Goal: Complete application form

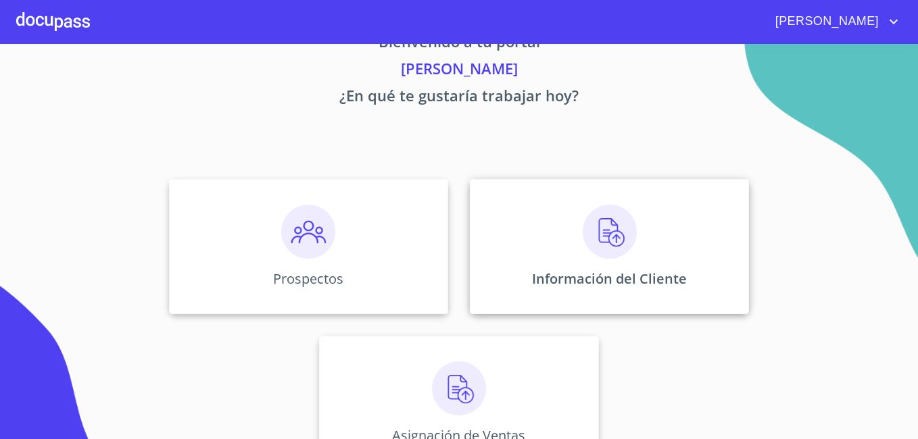
scroll to position [83, 0]
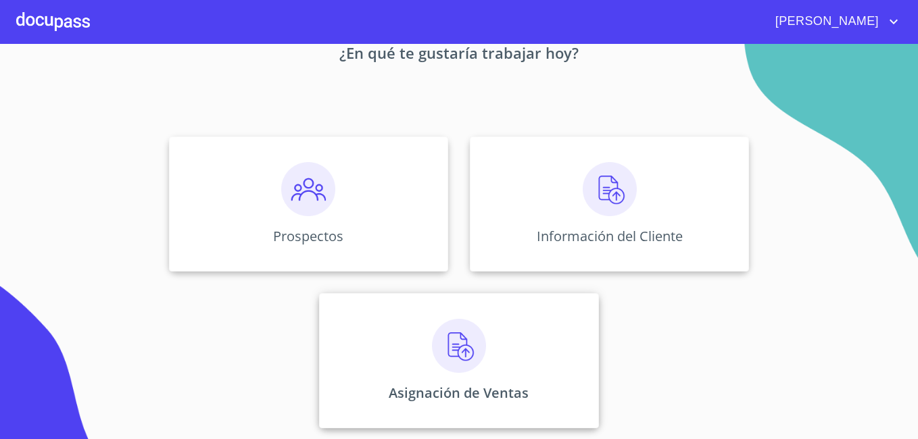
click at [463, 347] on img at bounding box center [459, 346] width 54 height 54
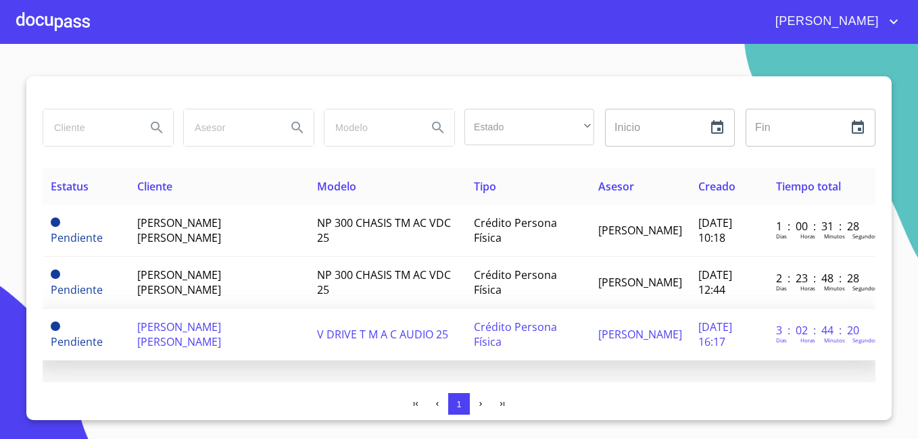
click at [203, 331] on span "[PERSON_NAME] [PERSON_NAME]" at bounding box center [179, 335] width 84 height 30
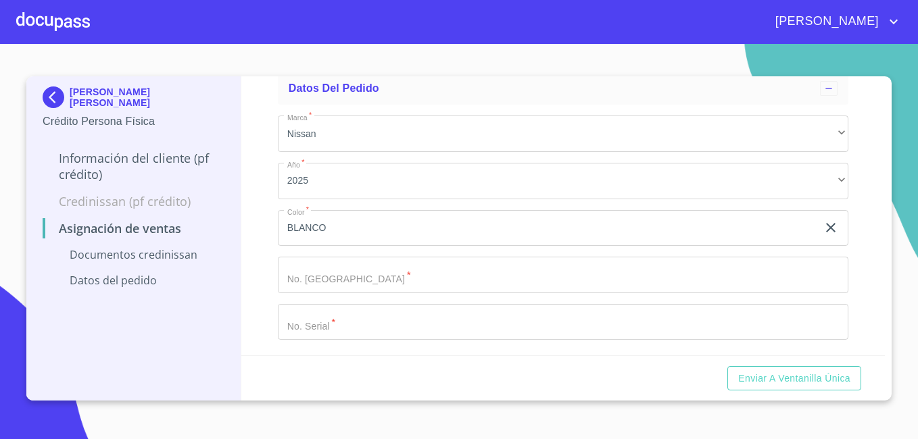
scroll to position [334, 0]
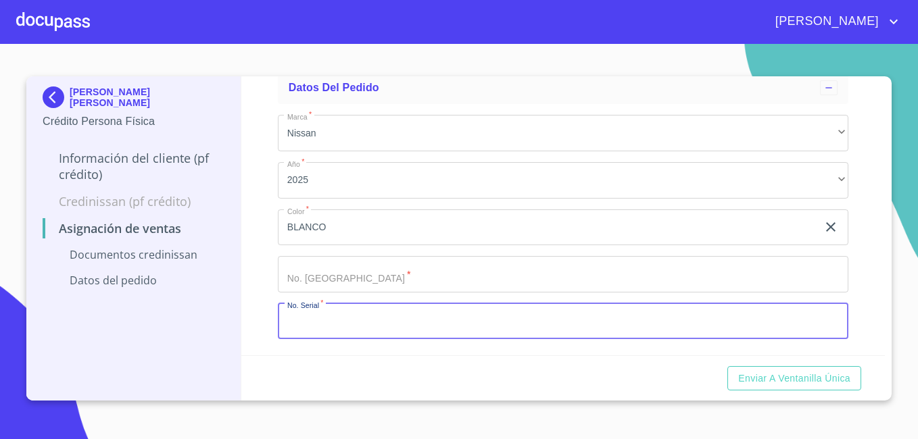
click at [314, 324] on input "Marca   *" at bounding box center [563, 321] width 570 height 36
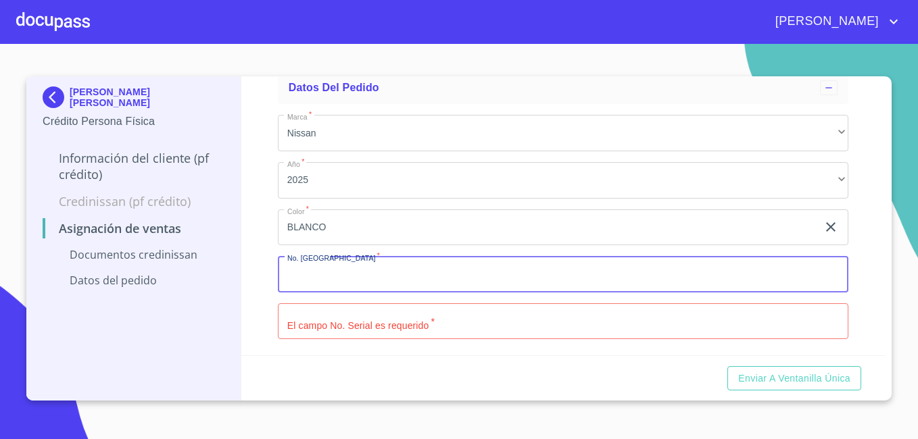
click at [354, 287] on input "Marca   *" at bounding box center [563, 274] width 570 height 36
type input "41"
click at [305, 330] on input "Marca   *" at bounding box center [563, 321] width 570 height 36
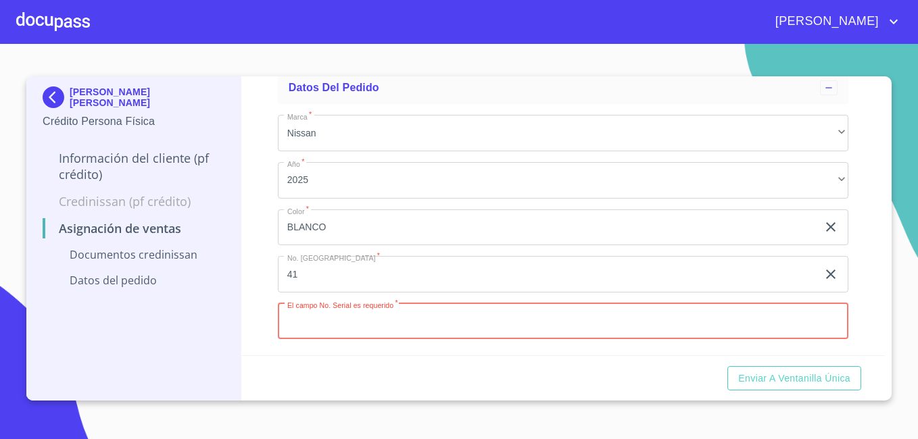
paste input "[US_VEHICLE_IDENTIFICATION_NUMBER]"
type input "[US_VEHICLE_IDENTIFICATION_NUMBER]"
click at [393, 380] on div "Enviar a Ventanilla única" at bounding box center [563, 378] width 644 height 46
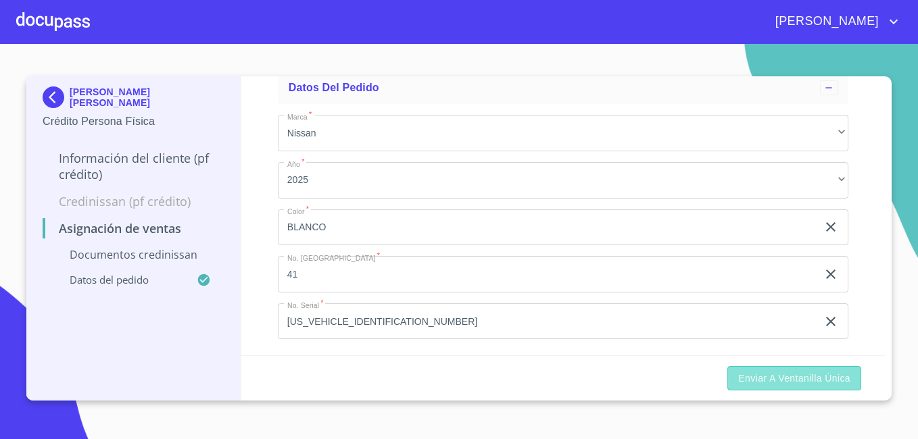
click at [831, 377] on span "Enviar a Ventanilla única" at bounding box center [794, 378] width 112 height 17
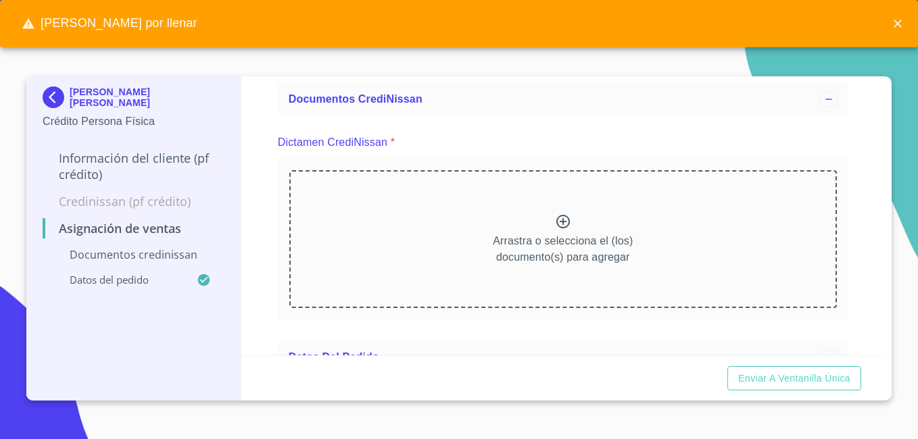
scroll to position [64, 0]
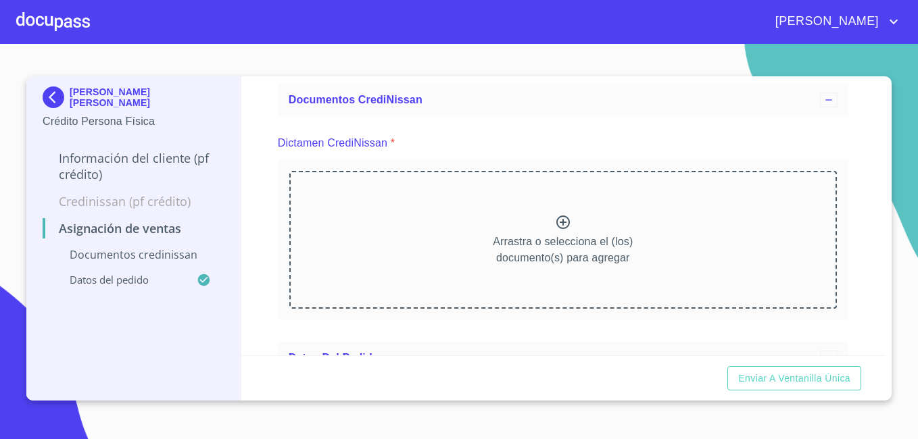
click at [555, 216] on icon at bounding box center [563, 222] width 16 height 16
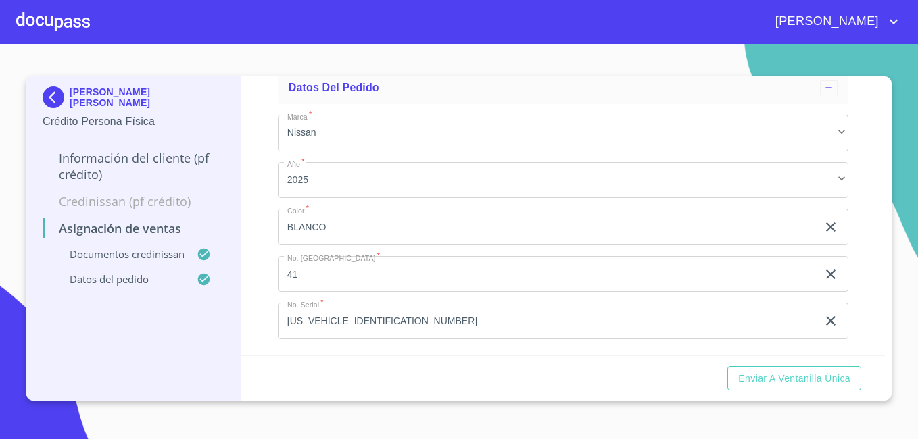
scroll to position [493, 0]
click at [804, 383] on span "Enviar a Ventanilla única" at bounding box center [794, 378] width 112 height 17
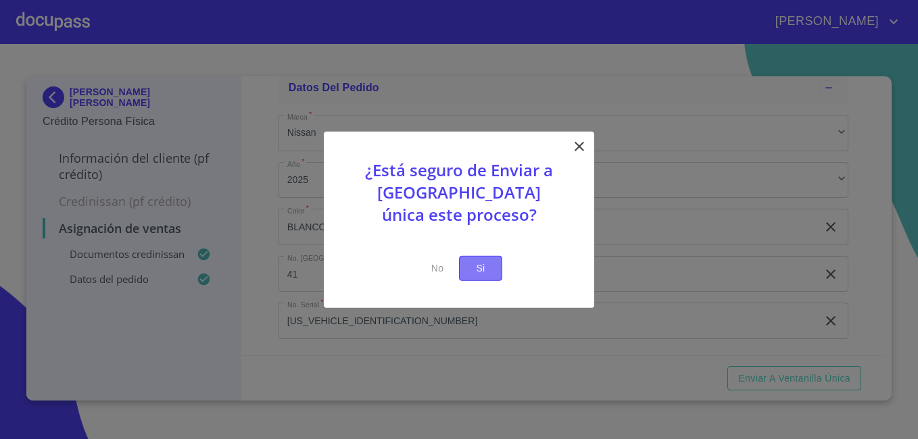
click at [480, 268] on span "Si" at bounding box center [481, 268] width 22 height 17
